Goal: Transaction & Acquisition: Book appointment/travel/reservation

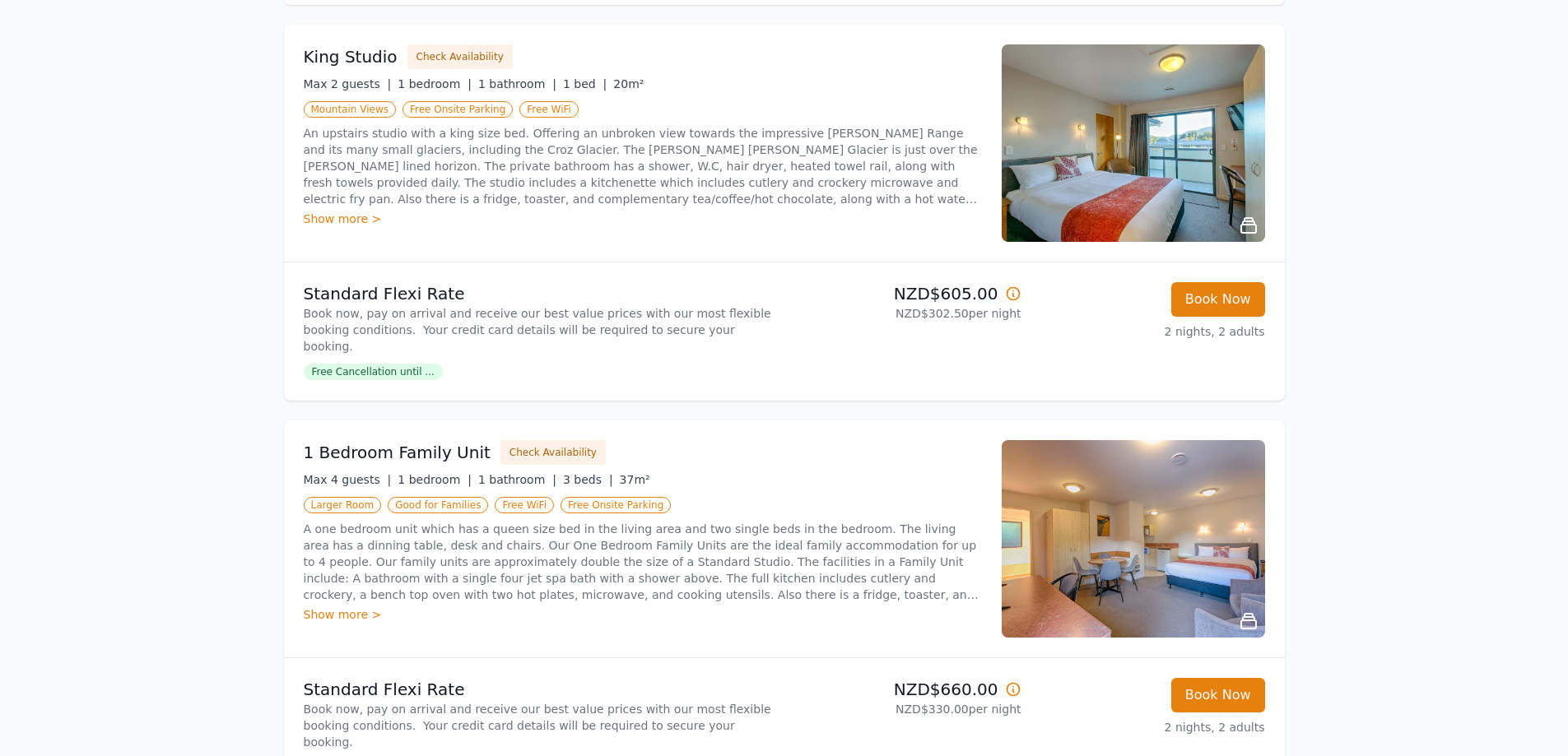
scroll to position [1070, 0]
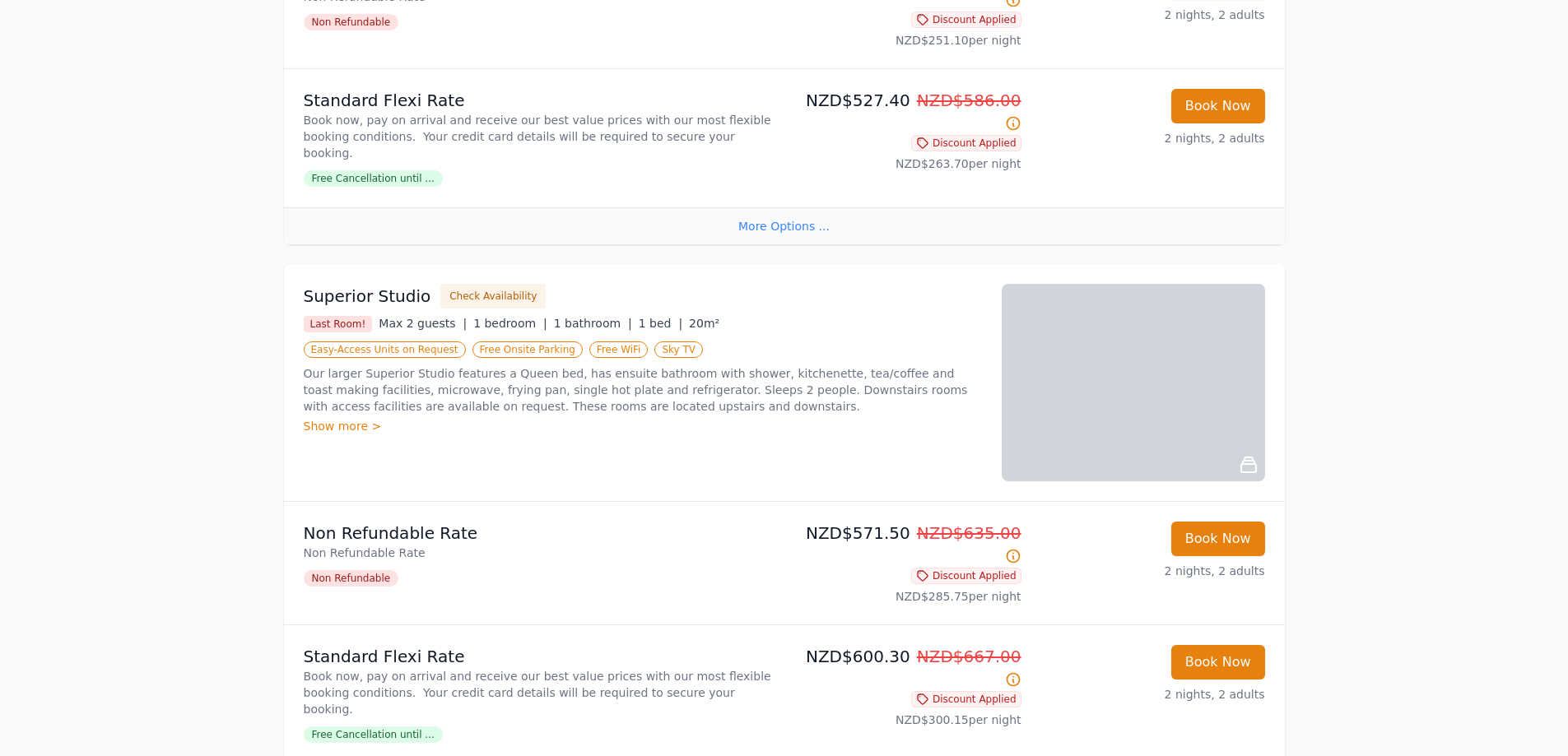
scroll to position [1070, 0]
